Goal: Task Accomplishment & Management: Complete application form

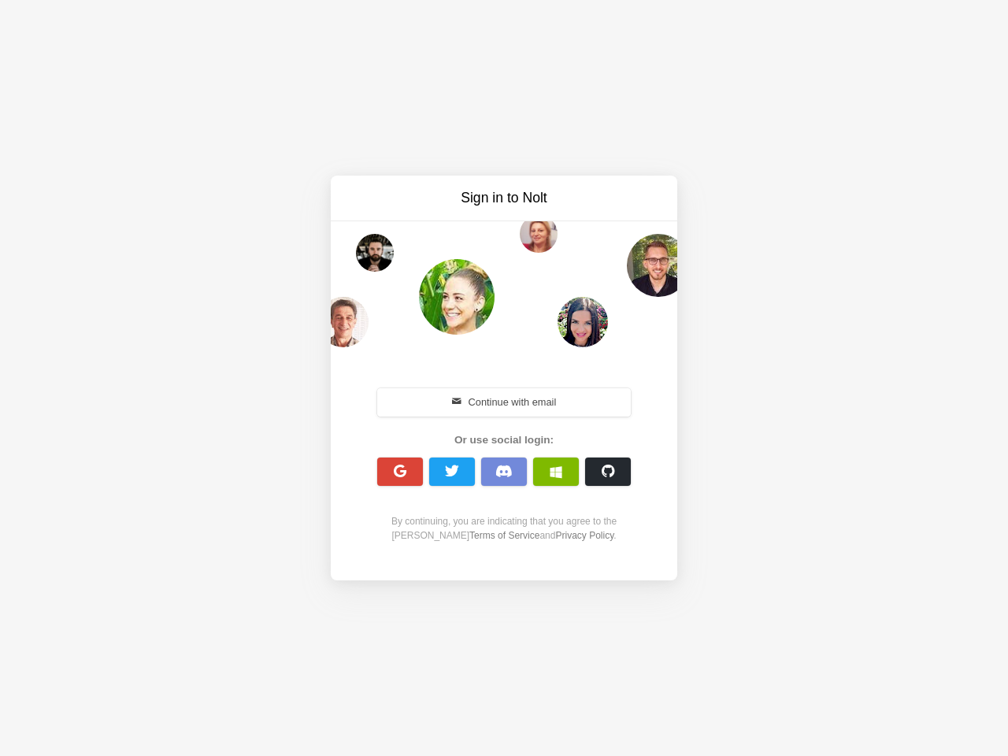
click at [504, 378] on div "Continue with email Or use social login: By continuing, you are indicating that…" at bounding box center [503, 464] width 271 height 202
click at [504, 402] on button "Continue with email" at bounding box center [503, 402] width 253 height 28
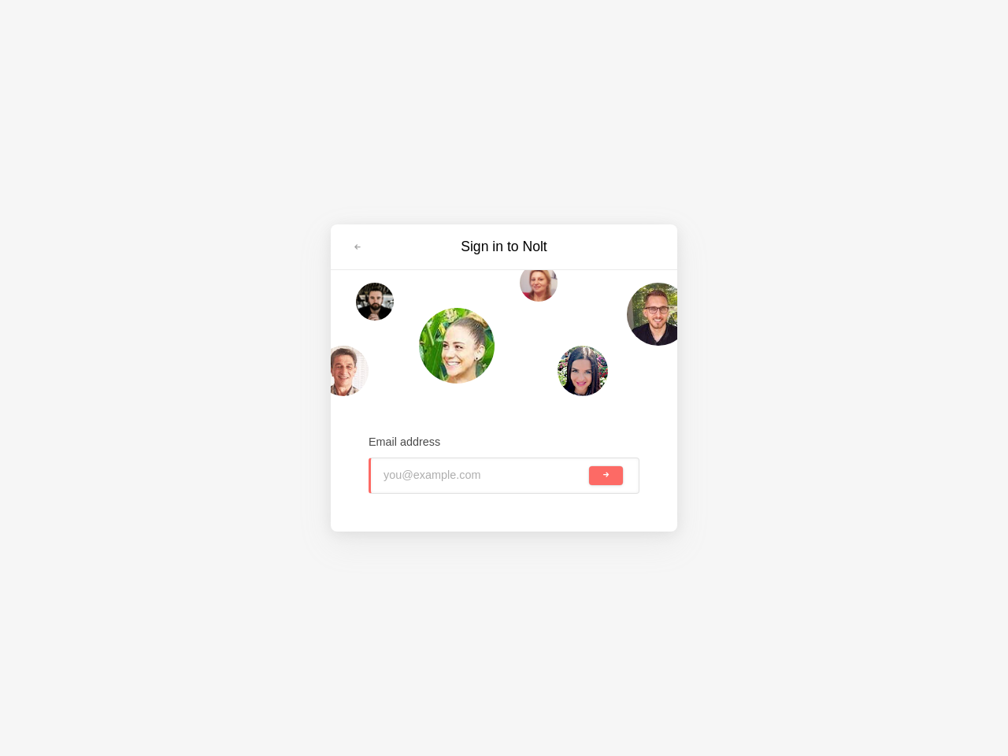
click at [400, 471] on input "email" at bounding box center [484, 475] width 202 height 35
click at [452, 471] on input "email" at bounding box center [484, 475] width 202 height 35
click at [504, 471] on input "email" at bounding box center [484, 475] width 202 height 35
click at [556, 471] on input "email" at bounding box center [484, 475] width 202 height 35
click at [608, 471] on span "submit" at bounding box center [605, 475] width 9 height 9
